Goal: Find contact information: Find contact information

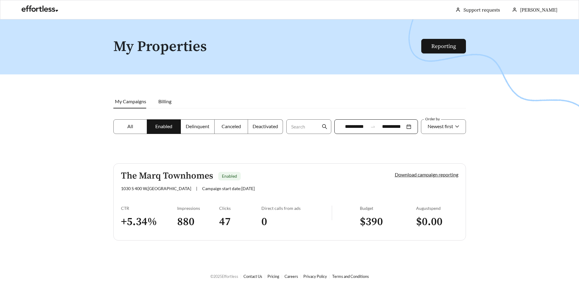
scroll to position [19, 0]
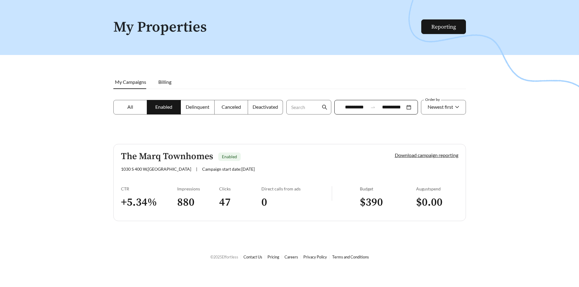
click at [197, 106] on span "Delinquent" at bounding box center [198, 107] width 24 height 6
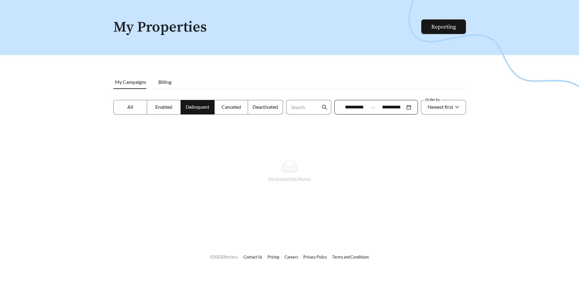
click at [126, 111] on label "All" at bounding box center [130, 107] width 34 height 15
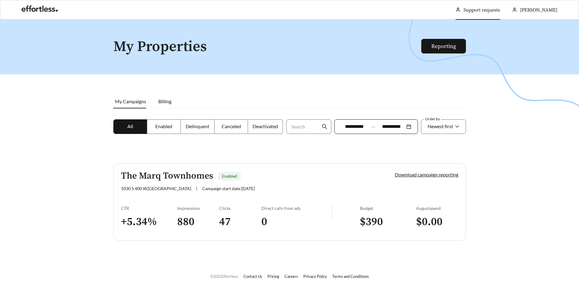
click at [492, 8] on link "Support requests" at bounding box center [481, 10] width 36 height 6
click at [487, 13] on link "Support requests" at bounding box center [481, 10] width 36 height 6
